Goal: Navigation & Orientation: Go to known website

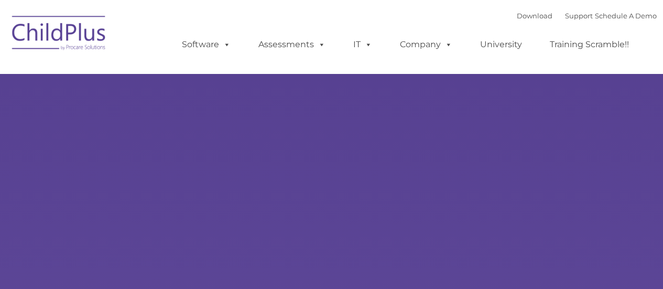
select select "MEDIUM"
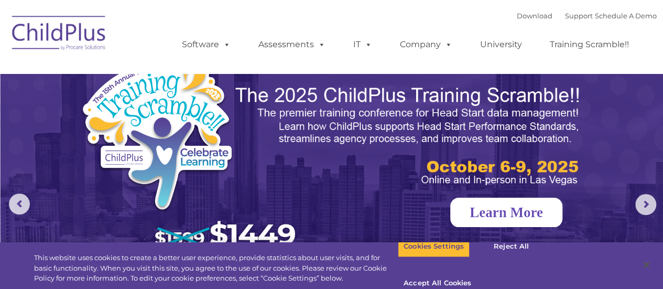
click at [526, 216] on link "Learn More" at bounding box center [506, 211] width 112 height 29
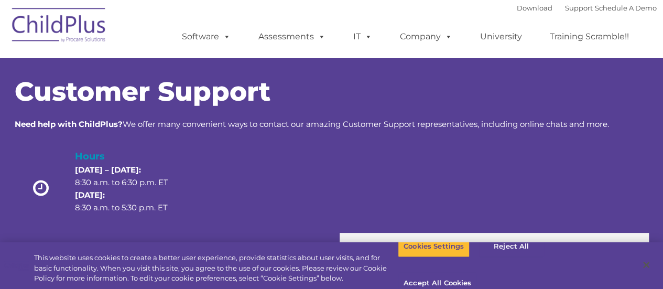
click at [89, 38] on img at bounding box center [59, 27] width 105 height 52
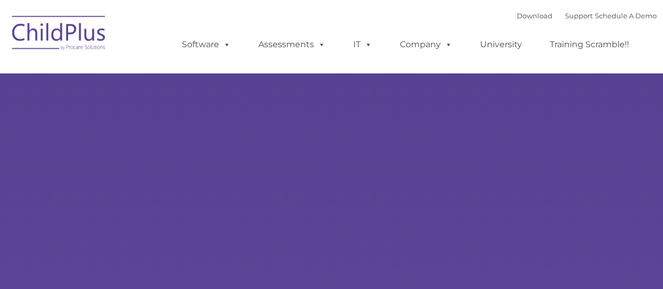
type input ""
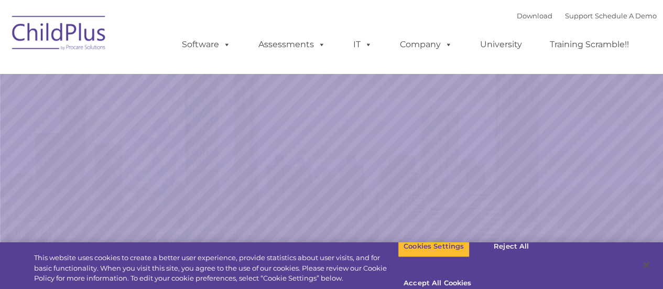
select select "MEDIUM"
